Goal: Find specific page/section: Find specific page/section

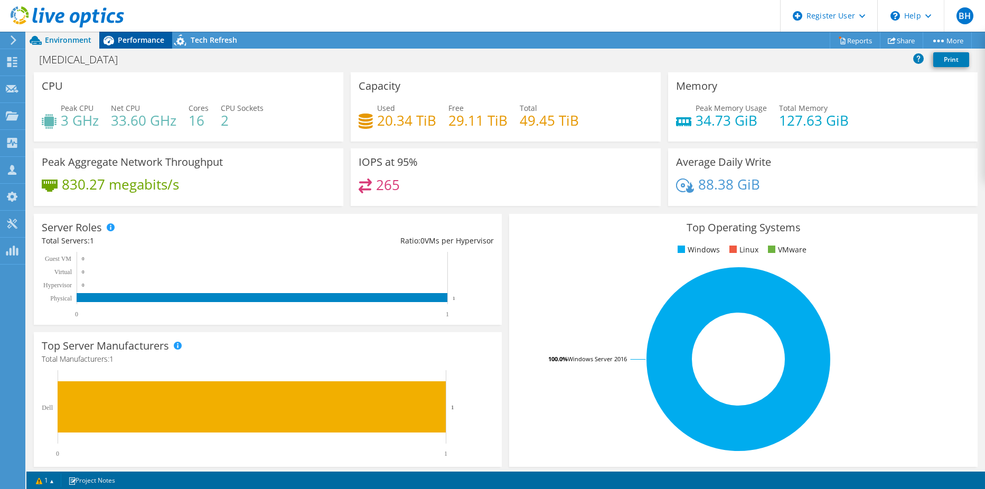
click at [116, 45] on icon at bounding box center [108, 40] width 18 height 18
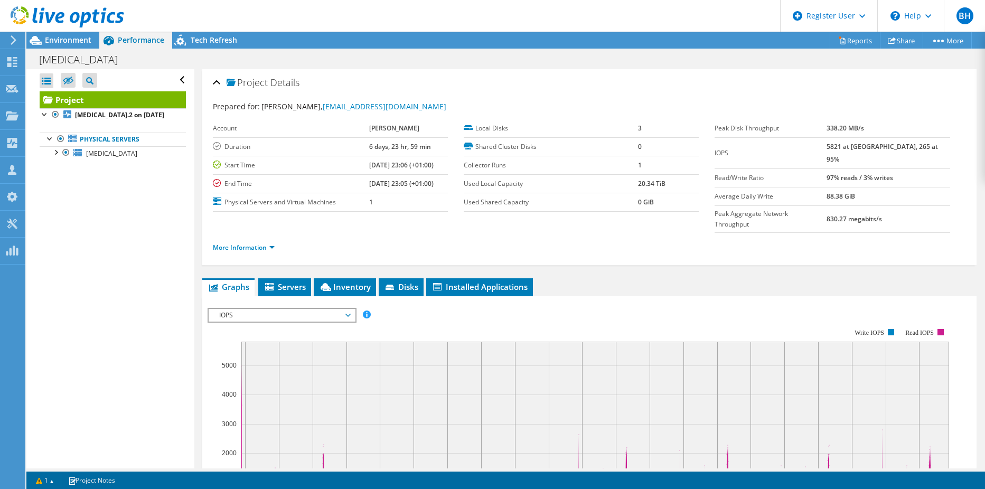
click at [108, 25] on icon at bounding box center [68, 17] width 114 height 22
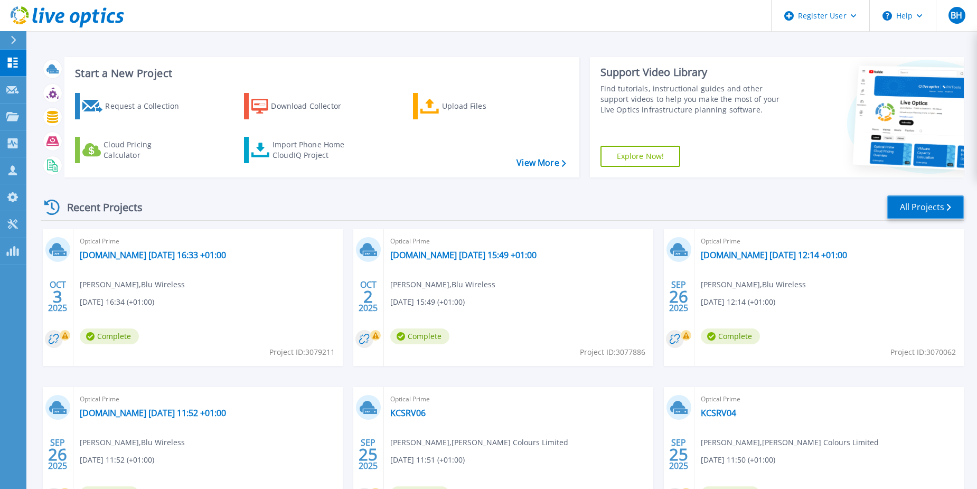
click at [915, 211] on link "All Projects" at bounding box center [925, 207] width 77 height 24
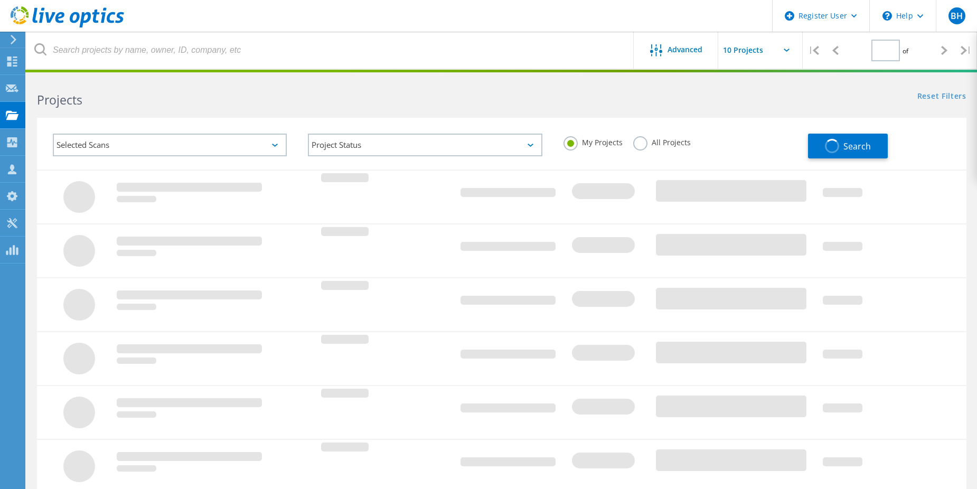
type input "2"
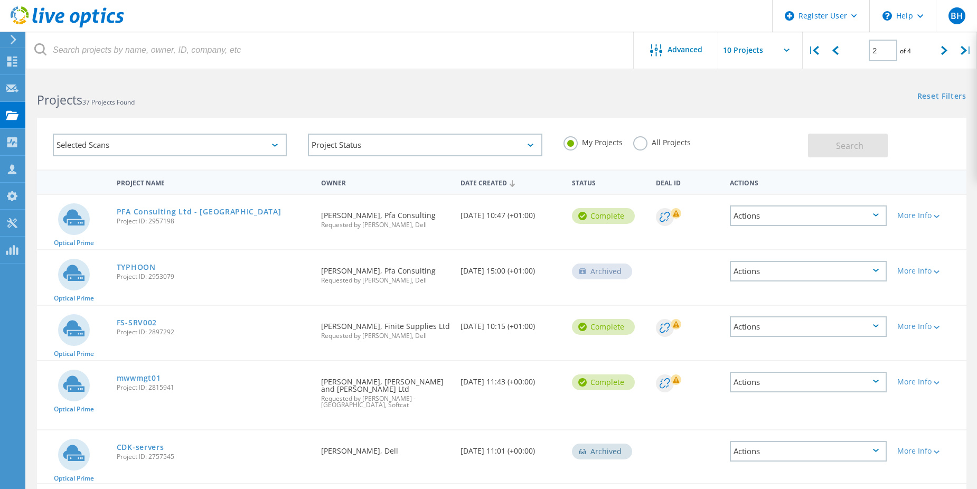
click at [178, 97] on h2 "Projects 37 Projects Found" at bounding box center [264, 99] width 454 height 17
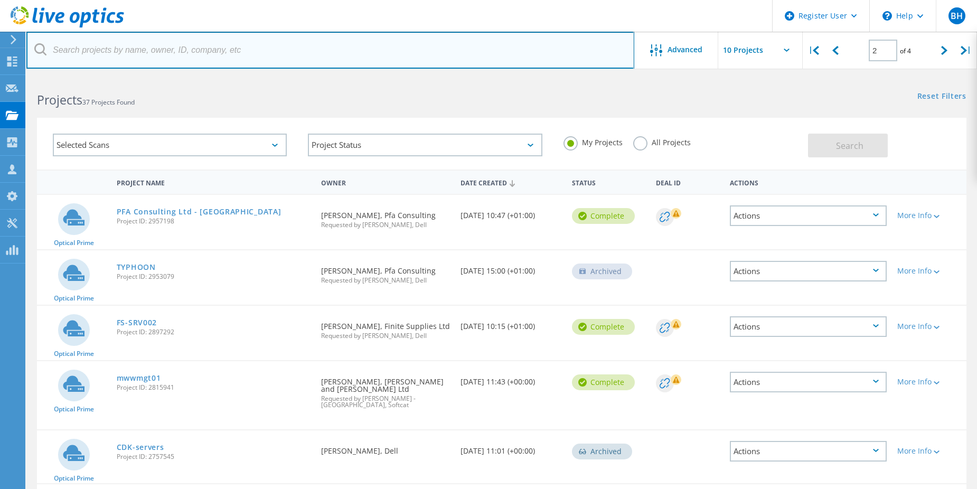
click at [176, 46] on input "text" at bounding box center [330, 50] width 608 height 37
type input "lambert rubicon"
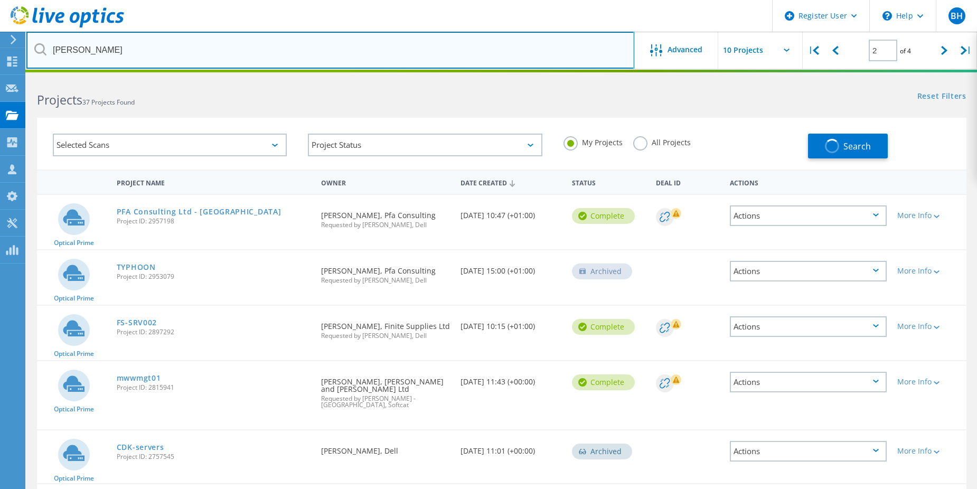
type input "1"
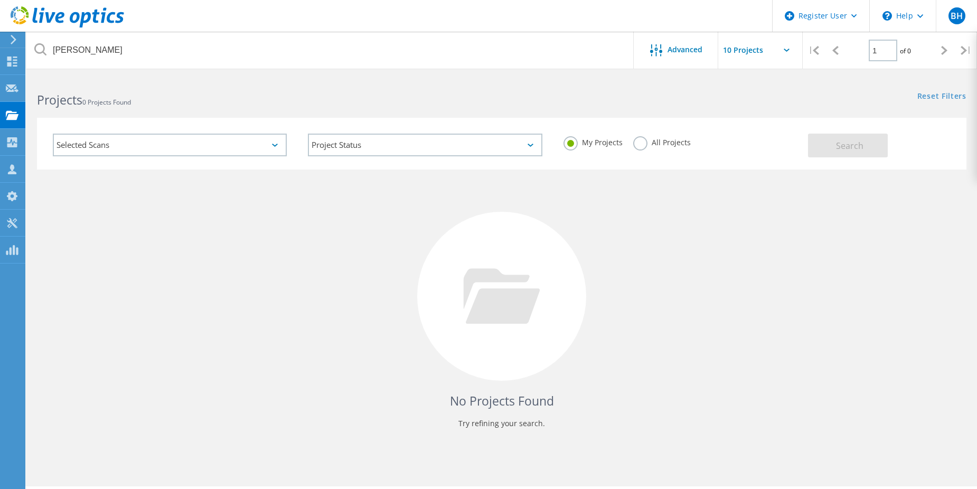
click at [640, 144] on label "All Projects" at bounding box center [662, 141] width 58 height 10
click at [0, 0] on input "All Projects" at bounding box center [0, 0] width 0 height 0
click at [874, 152] on button "Search" at bounding box center [848, 146] width 80 height 24
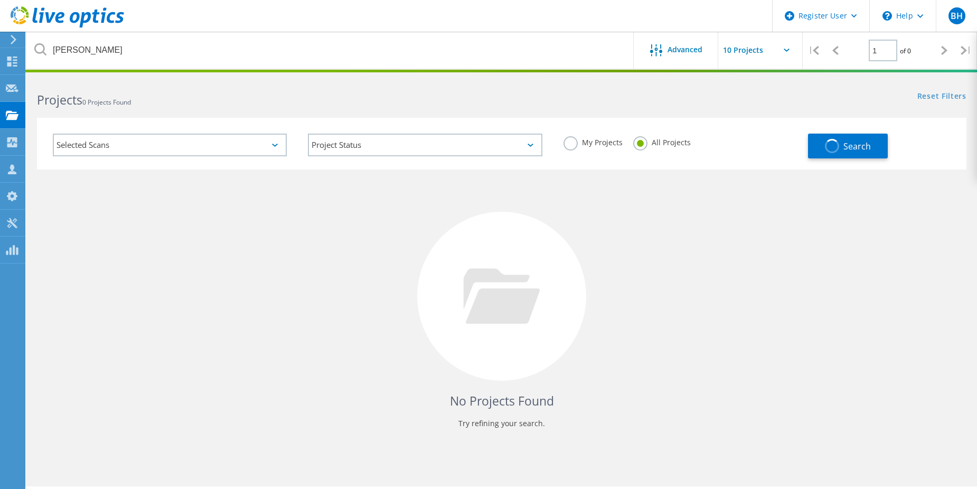
click at [577, 144] on label "My Projects" at bounding box center [592, 141] width 59 height 10
click at [0, 0] on input "My Projects" at bounding box center [0, 0] width 0 height 0
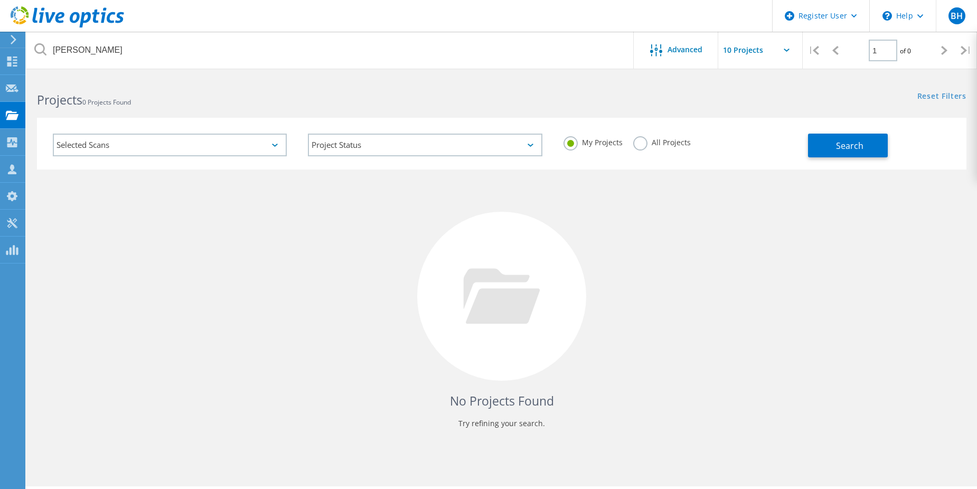
click at [655, 146] on label "All Projects" at bounding box center [662, 141] width 58 height 10
click at [0, 0] on input "All Projects" at bounding box center [0, 0] width 0 height 0
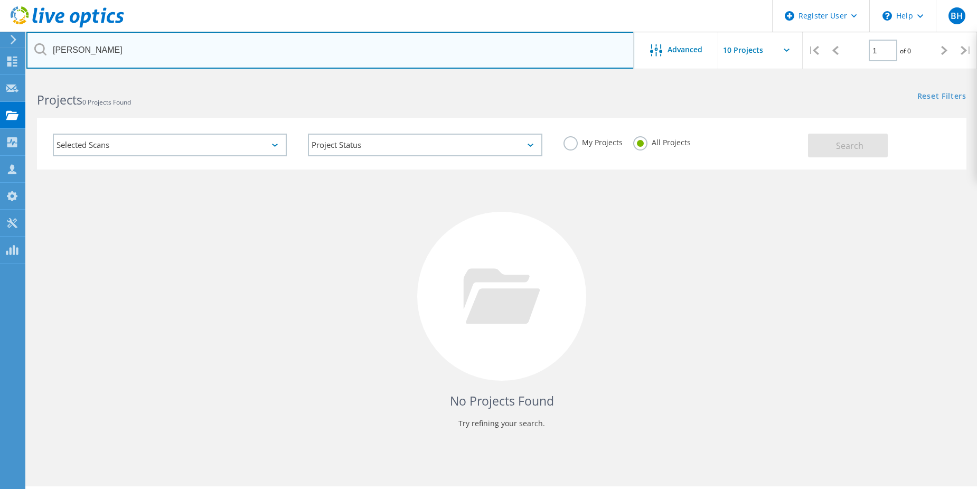
click at [84, 49] on input "lambert rubicon" at bounding box center [330, 50] width 608 height 37
type input "lambertrubicon"
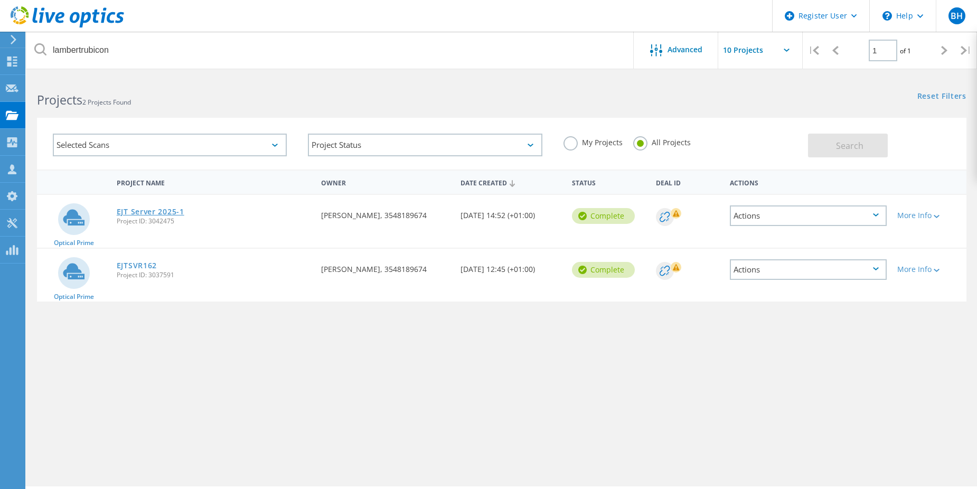
click at [147, 209] on link "EJT Server 2025-1" at bounding box center [151, 211] width 68 height 7
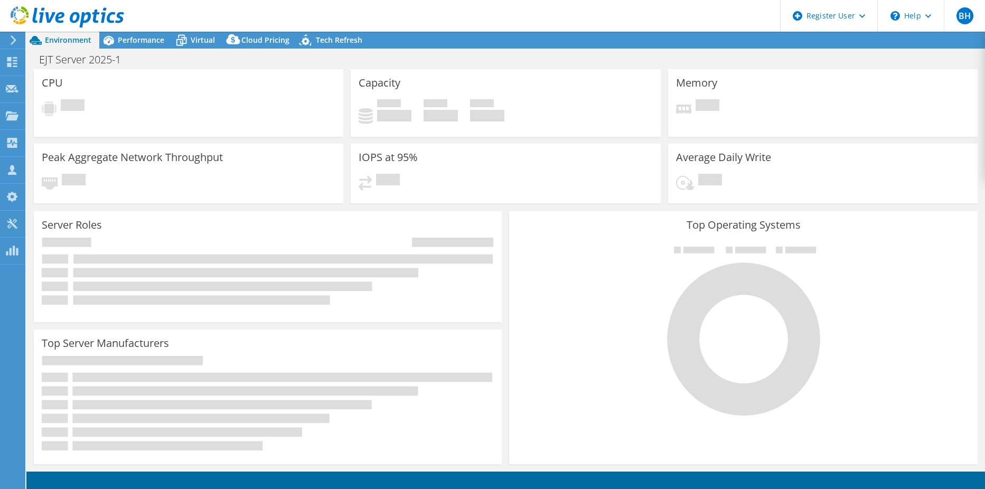
select select "EULondon"
